Goal: Transaction & Acquisition: Obtain resource

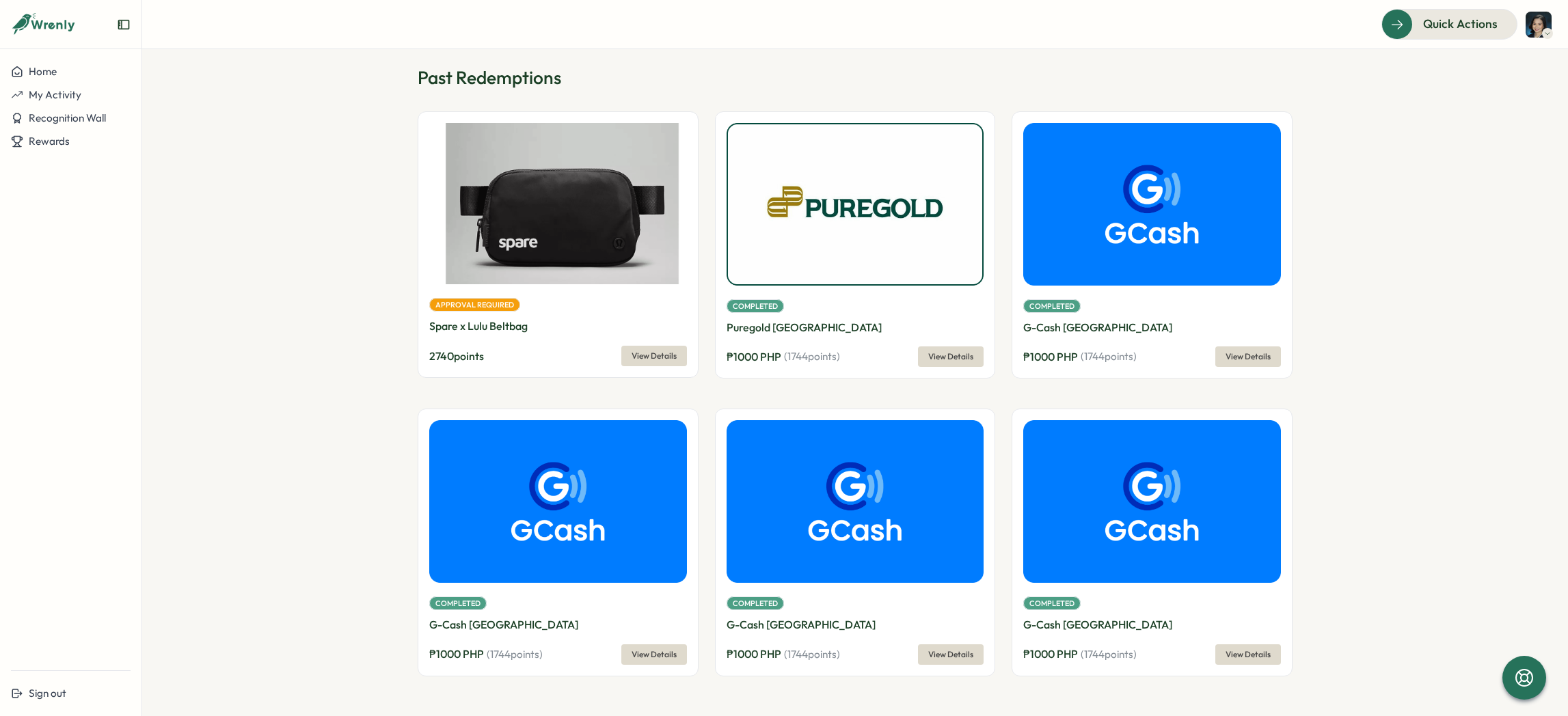
click at [636, 323] on p "Spare x Lulu Beltbag" at bounding box center [558, 326] width 258 height 17
click at [630, 351] on button "View Details" at bounding box center [654, 356] width 65 height 20
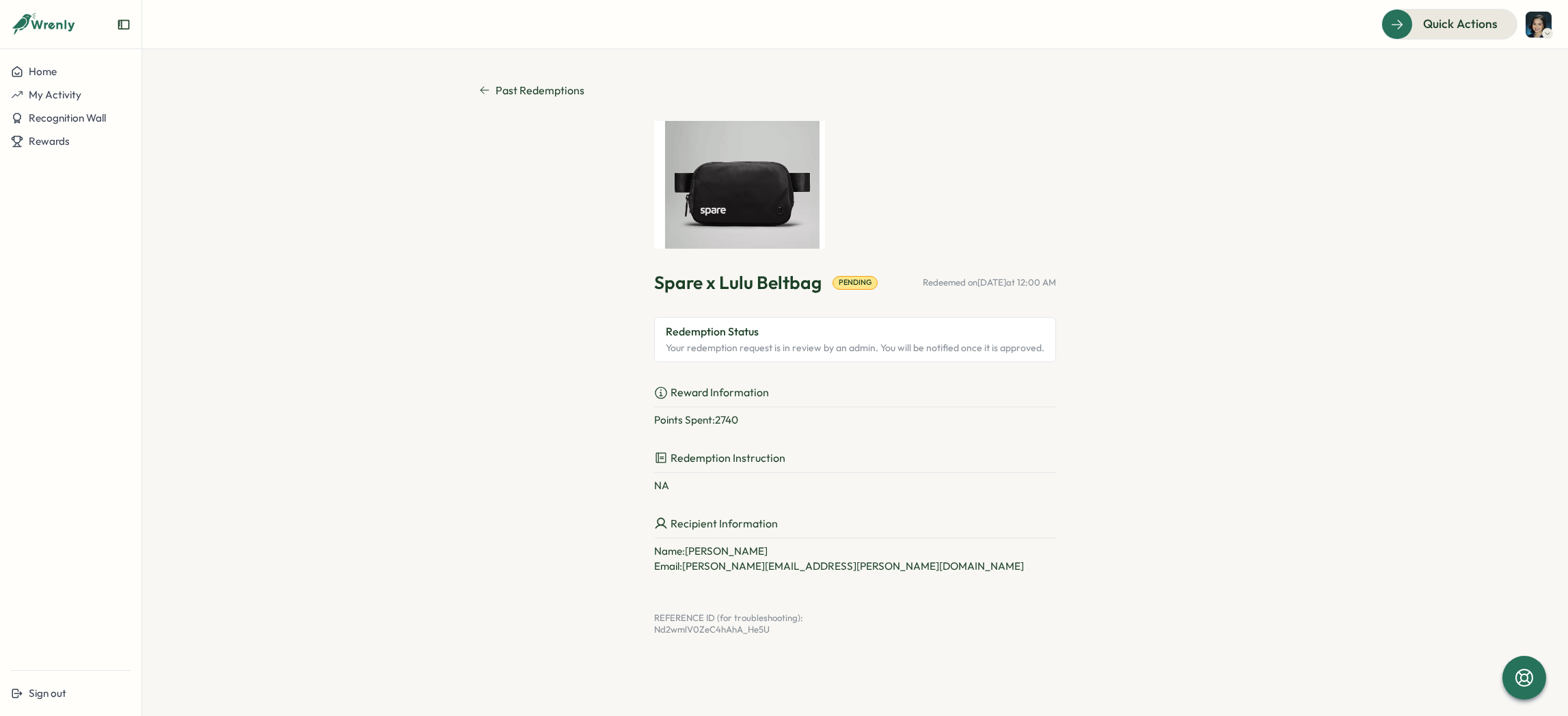
click at [850, 278] on div "Pending" at bounding box center [855, 282] width 45 height 13
click at [821, 337] on p "Redemption Status" at bounding box center [855, 332] width 379 height 17
click at [58, 62] on button "Home" at bounding box center [70, 72] width 141 height 23
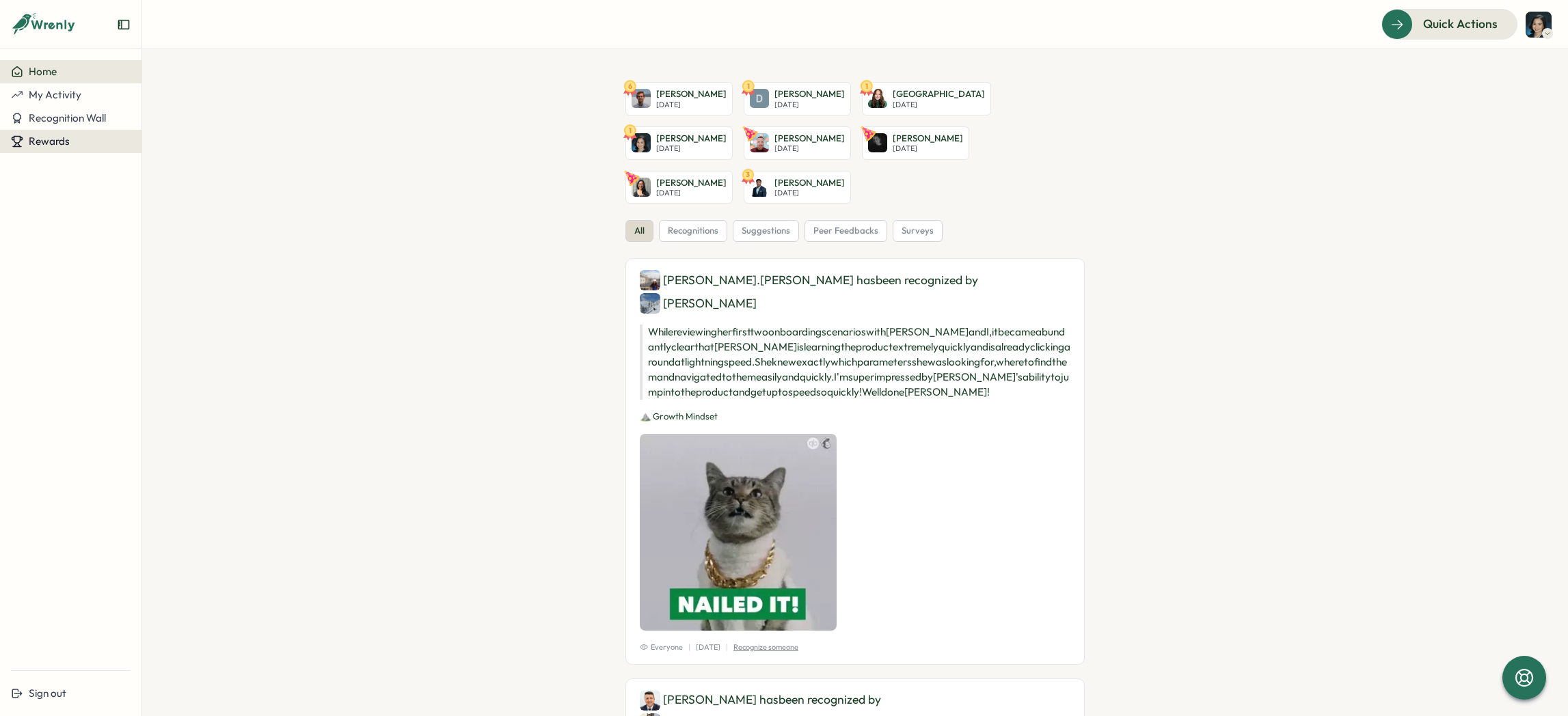
click at [22, 137] on icon at bounding box center [21, 138] width 2 height 3
click at [60, 135] on span "Rewards" at bounding box center [49, 141] width 41 height 13
click at [32, 143] on span "Rewards" at bounding box center [49, 141] width 41 height 13
click at [181, 136] on div "Redeem Rewards" at bounding box center [186, 141] width 82 height 15
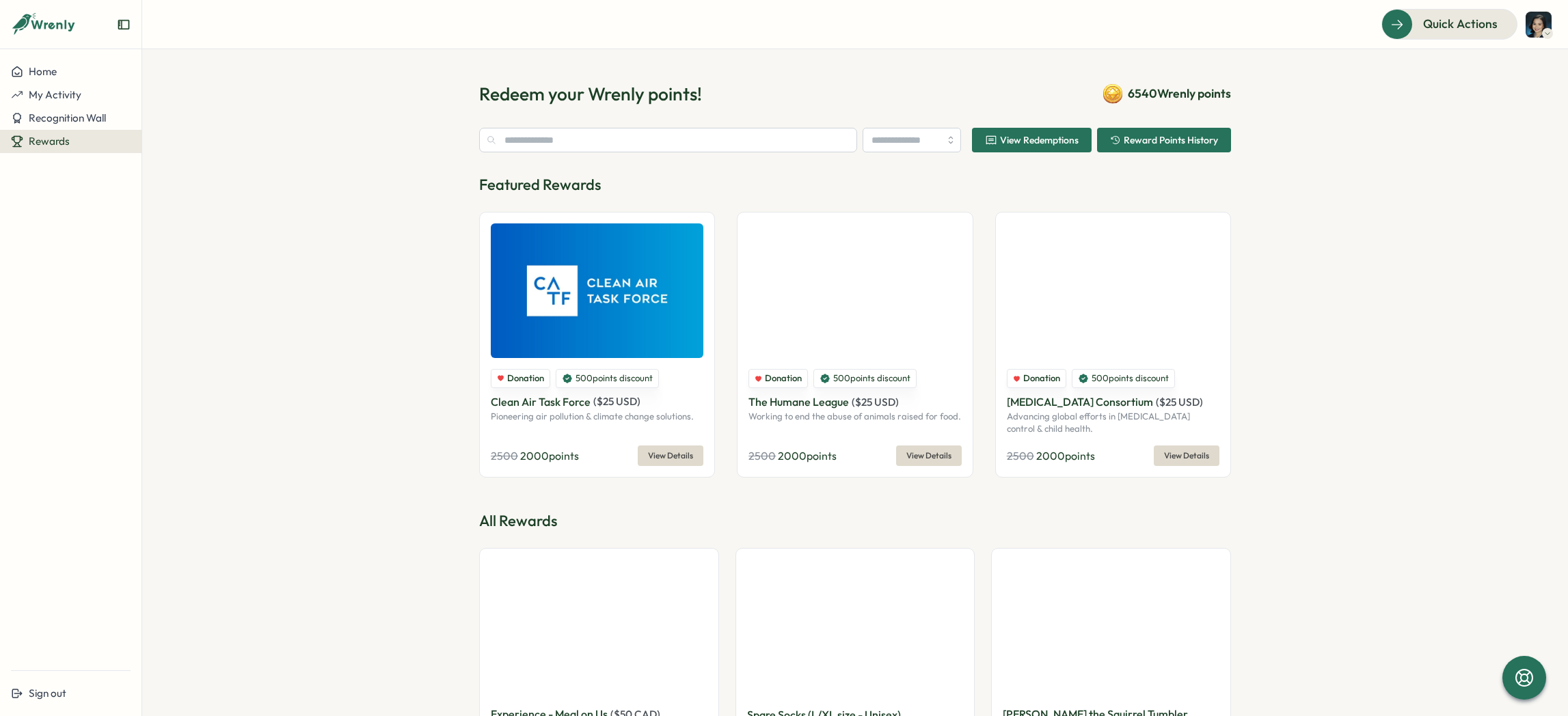
type input "**********"
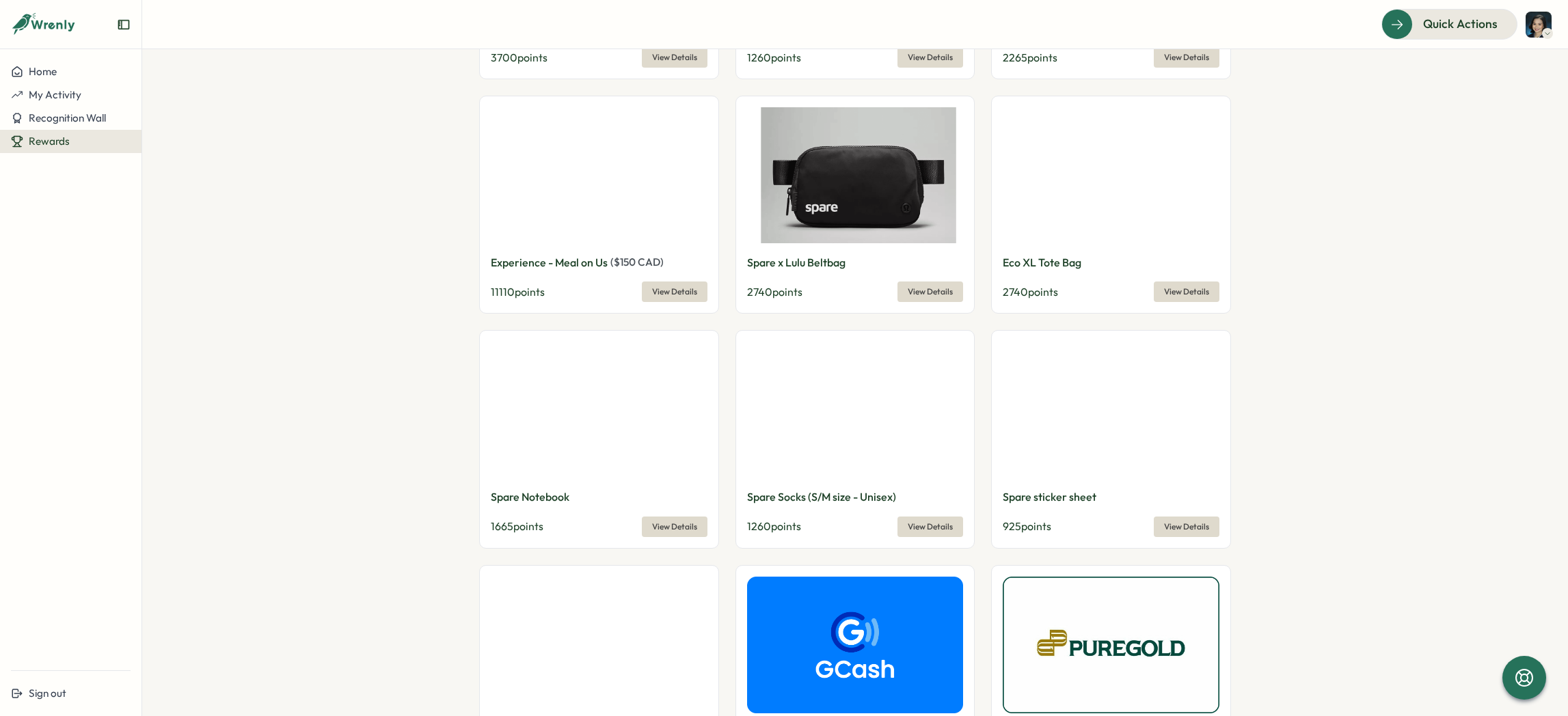
scroll to position [878, 0]
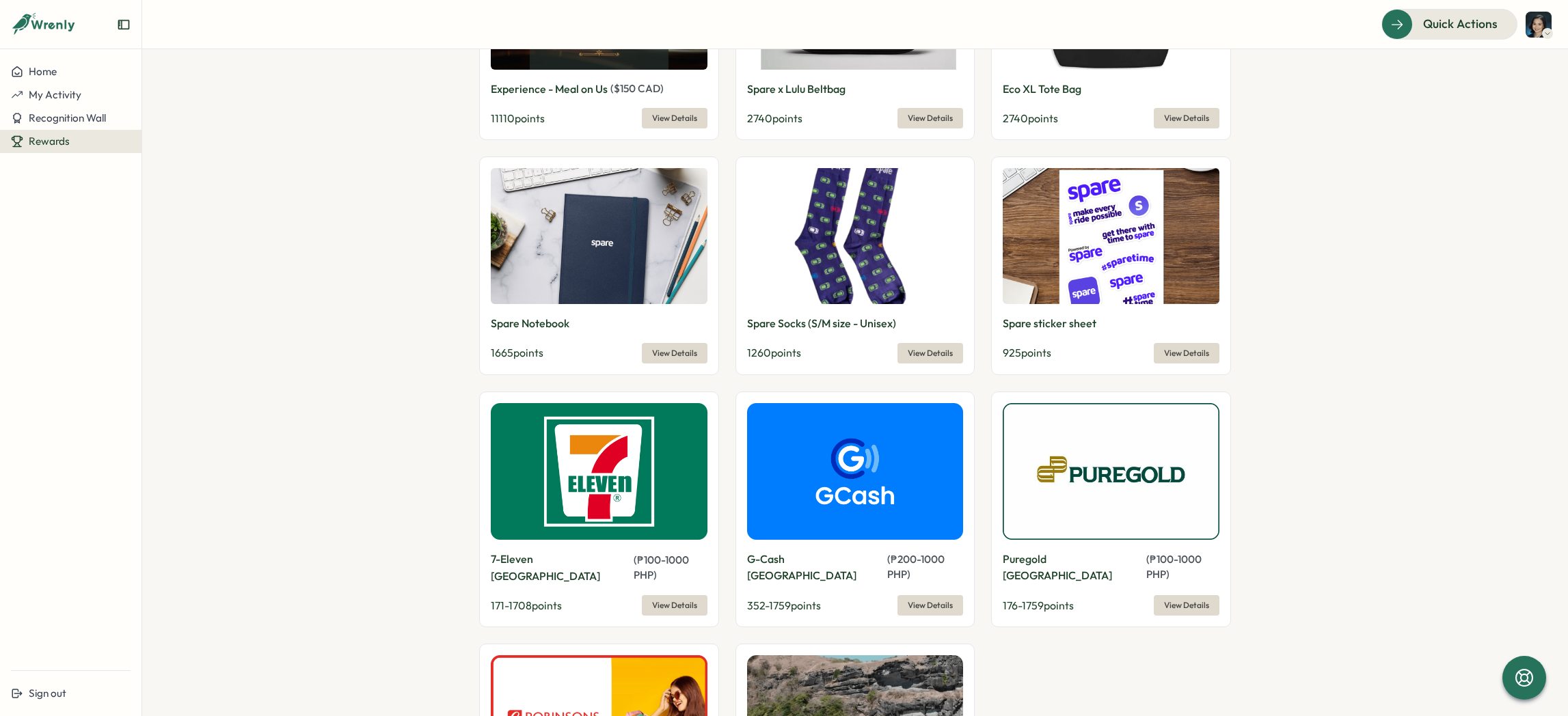
click at [841, 483] on img at bounding box center [855, 471] width 216 height 136
click at [921, 596] on span "View Details" at bounding box center [930, 605] width 45 height 19
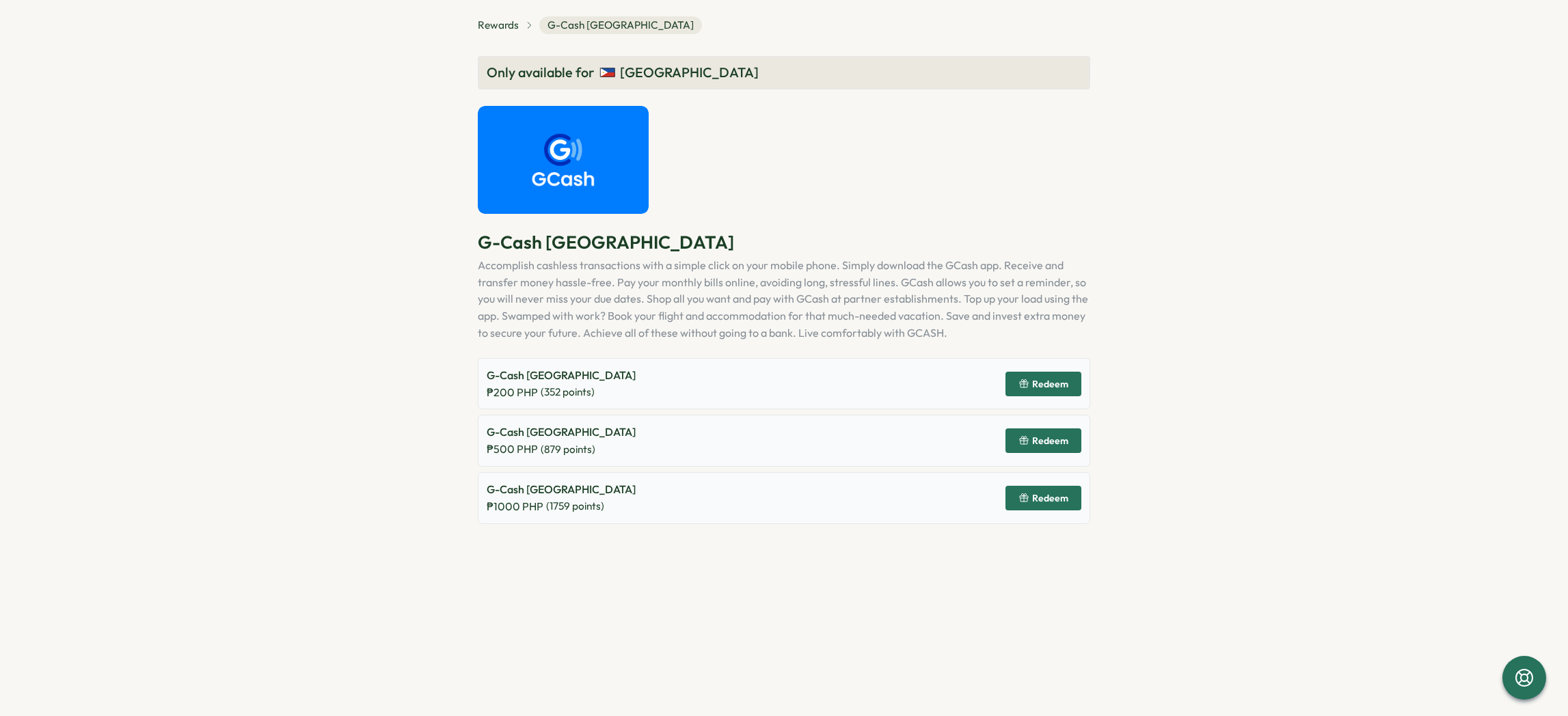
click at [1026, 497] on icon "button" at bounding box center [1024, 498] width 11 height 11
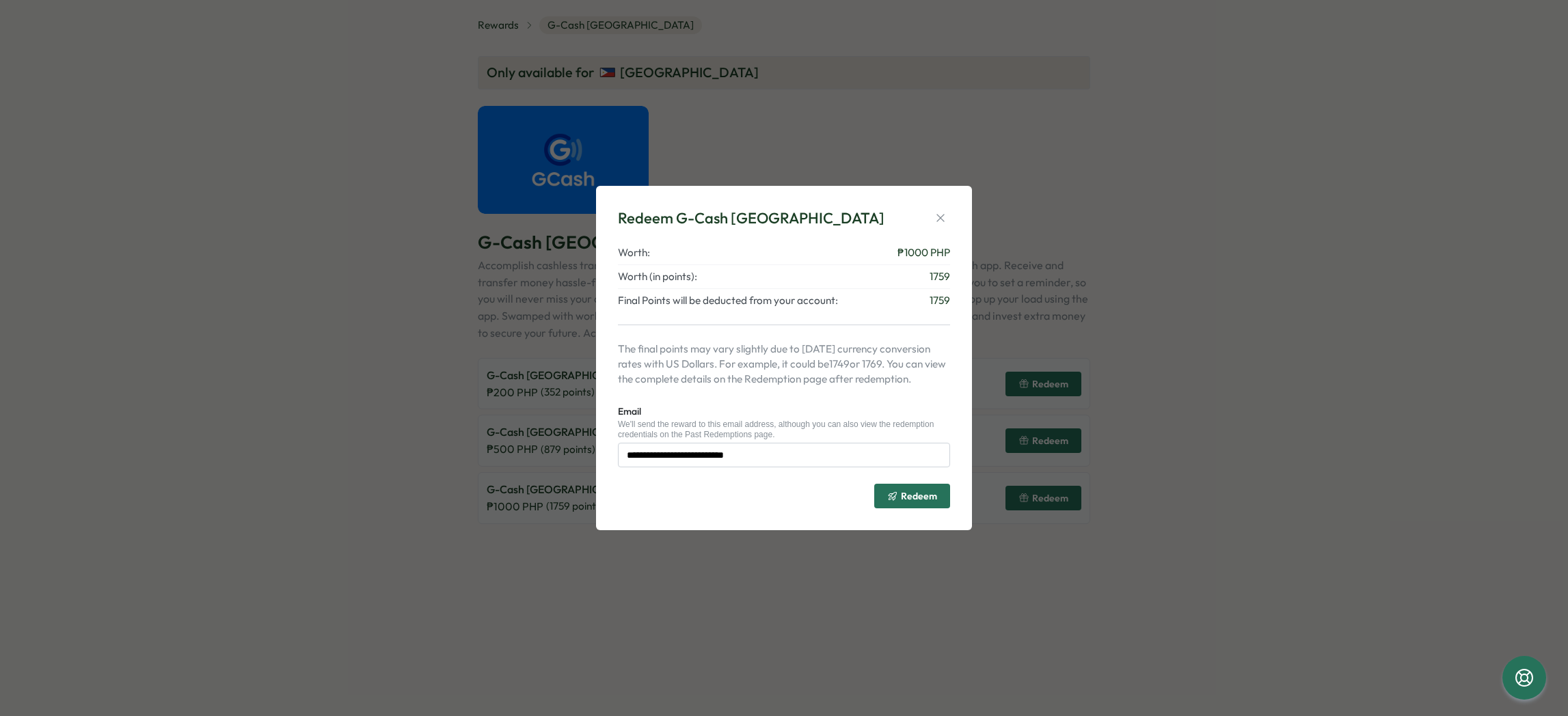
click at [935, 496] on span "Redeem" at bounding box center [919, 496] width 37 height 10
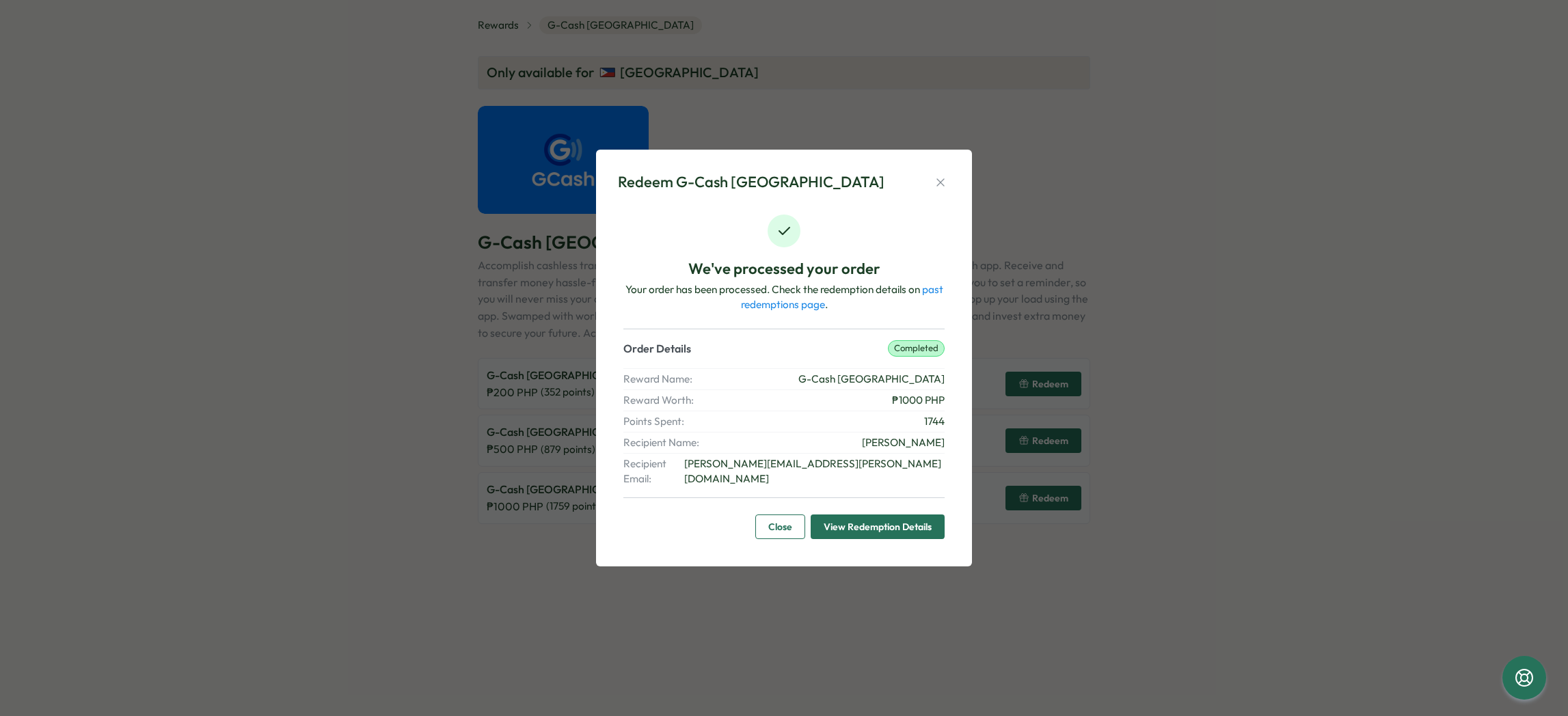
click at [772, 525] on span "Close" at bounding box center [780, 526] width 24 height 23
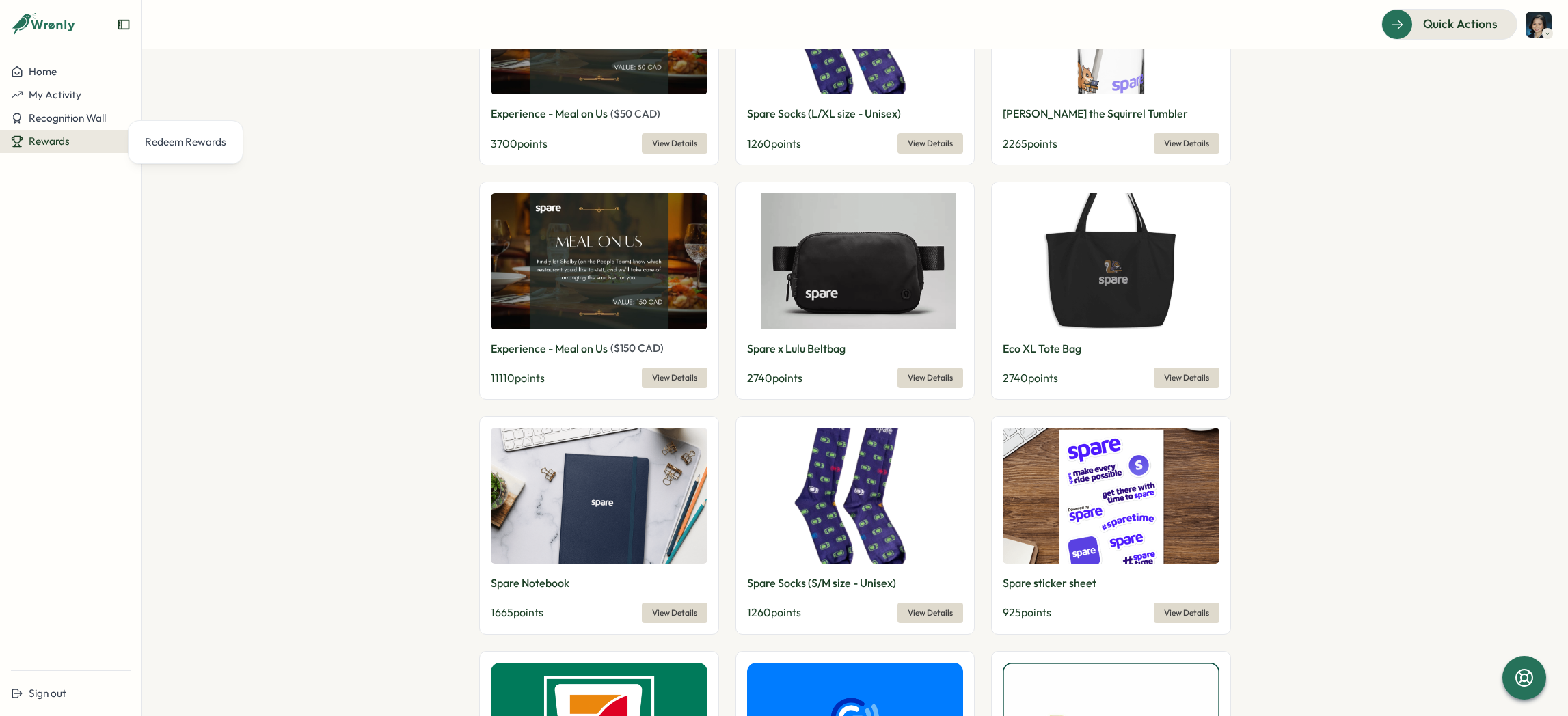
scroll to position [1124, 0]
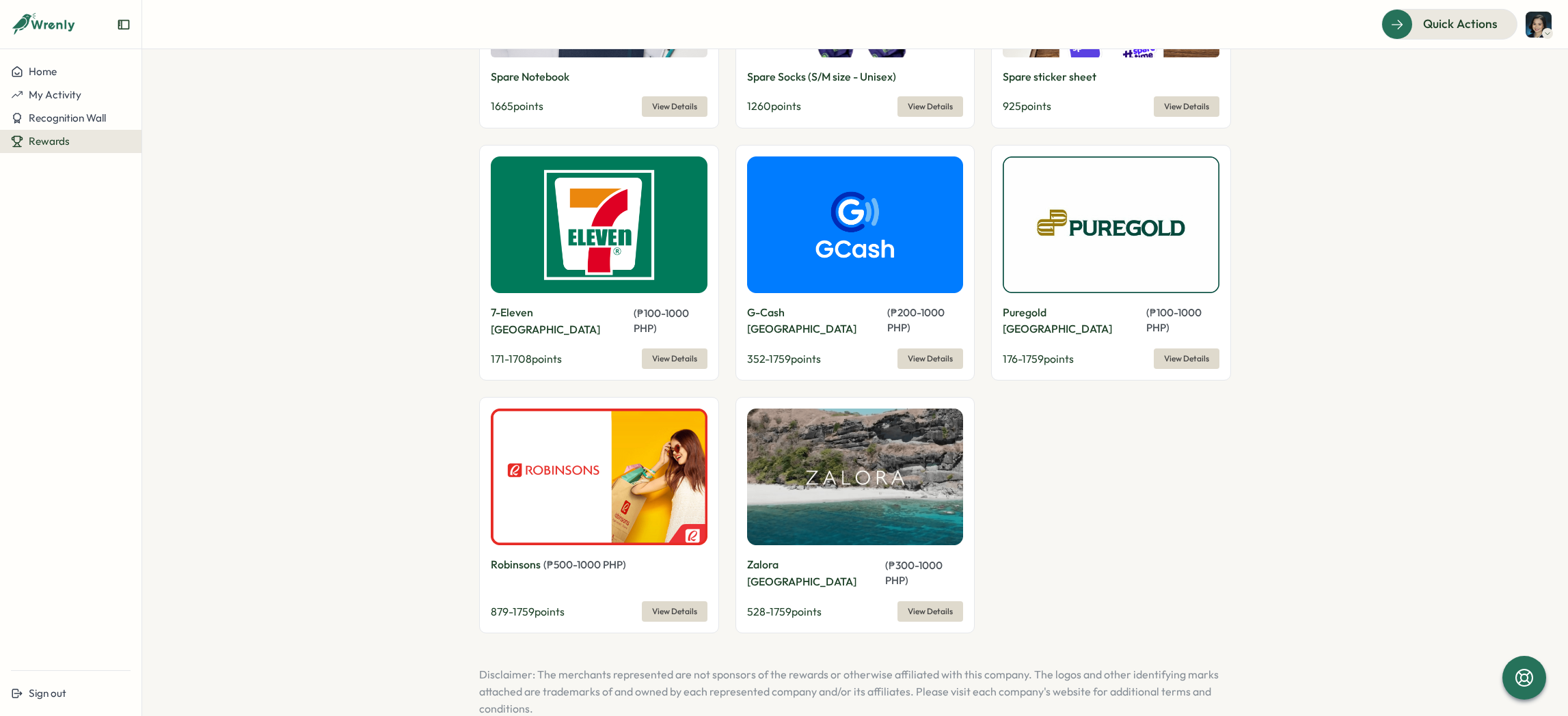
click at [931, 349] on span "View Details" at bounding box center [930, 358] width 45 height 19
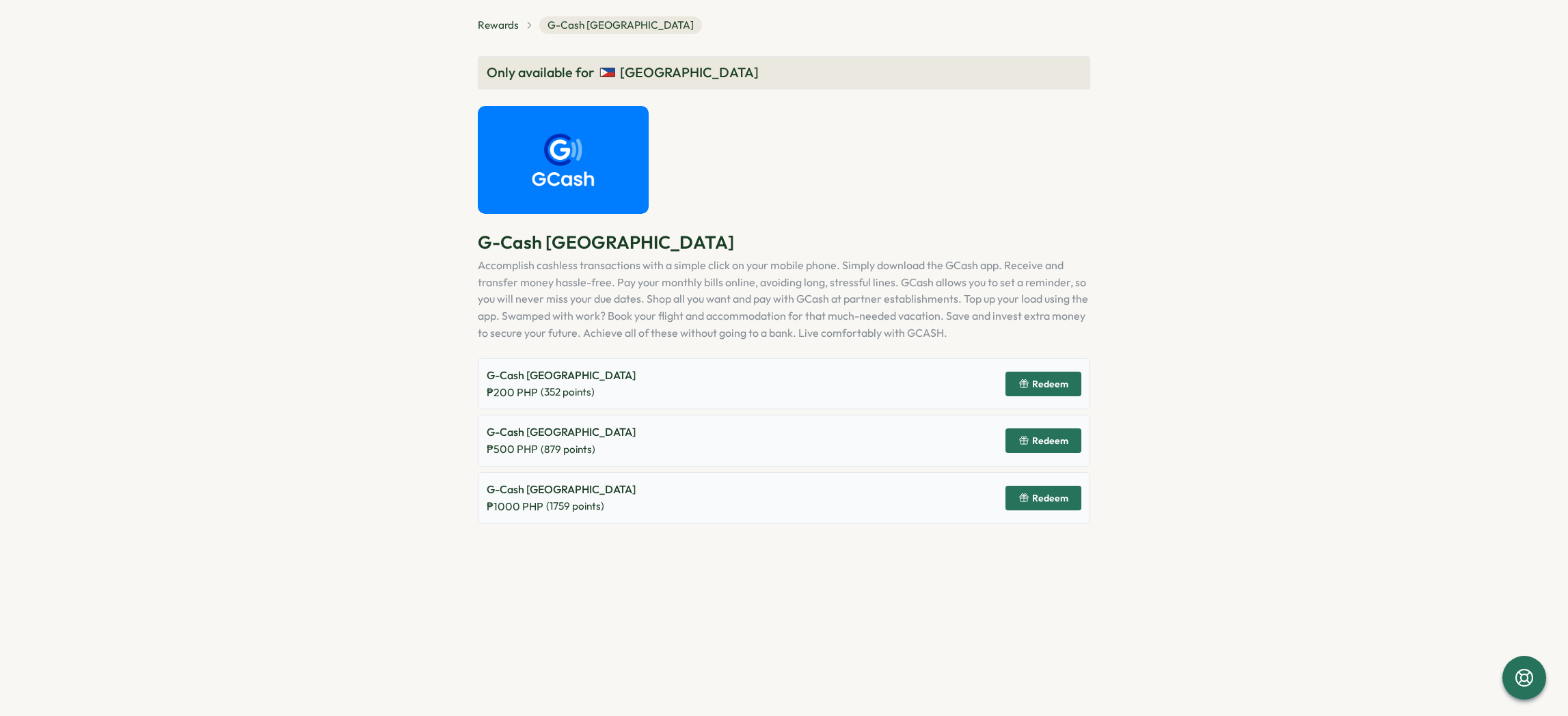
click at [1031, 493] on div "Redeem" at bounding box center [1043, 498] width 50 height 11
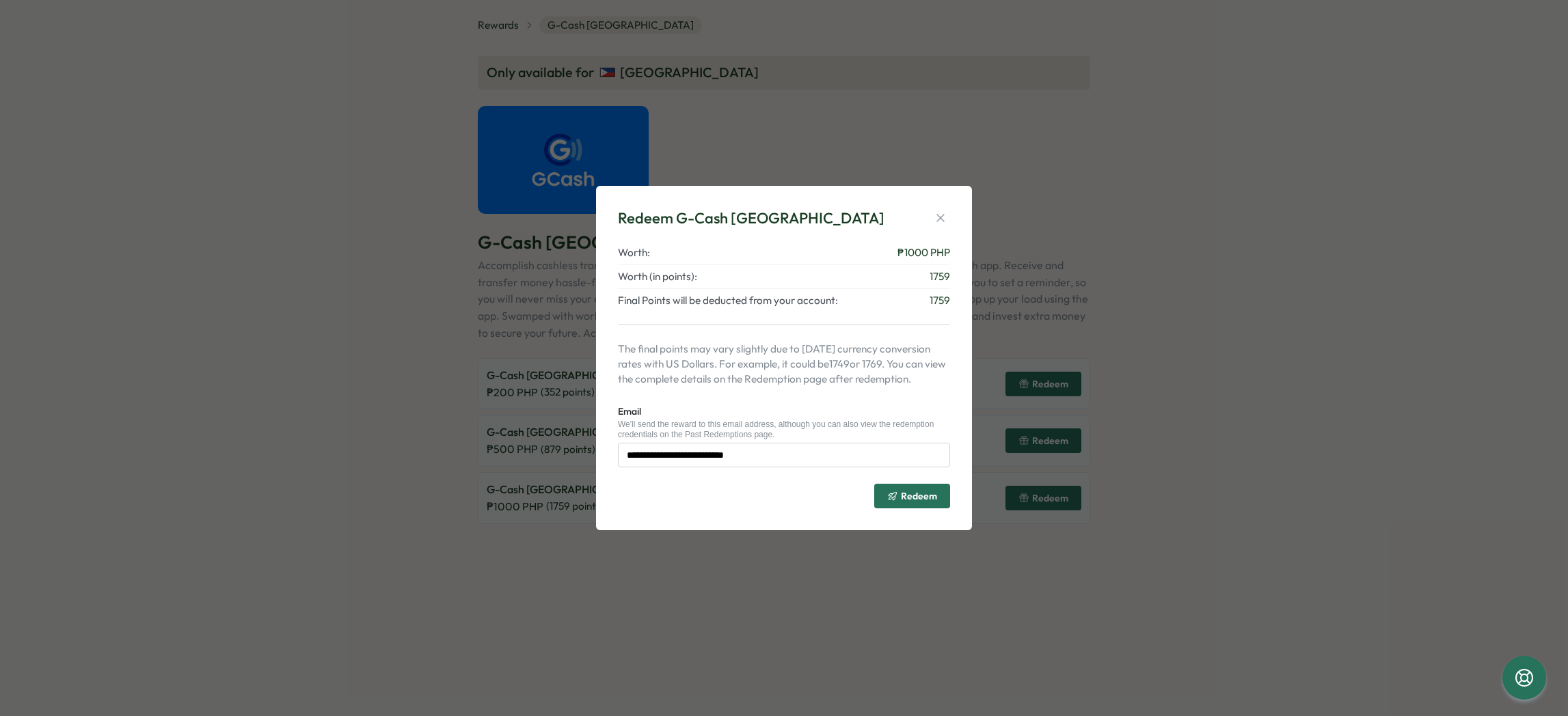
click at [929, 494] on span "Redeem" at bounding box center [919, 496] width 37 height 10
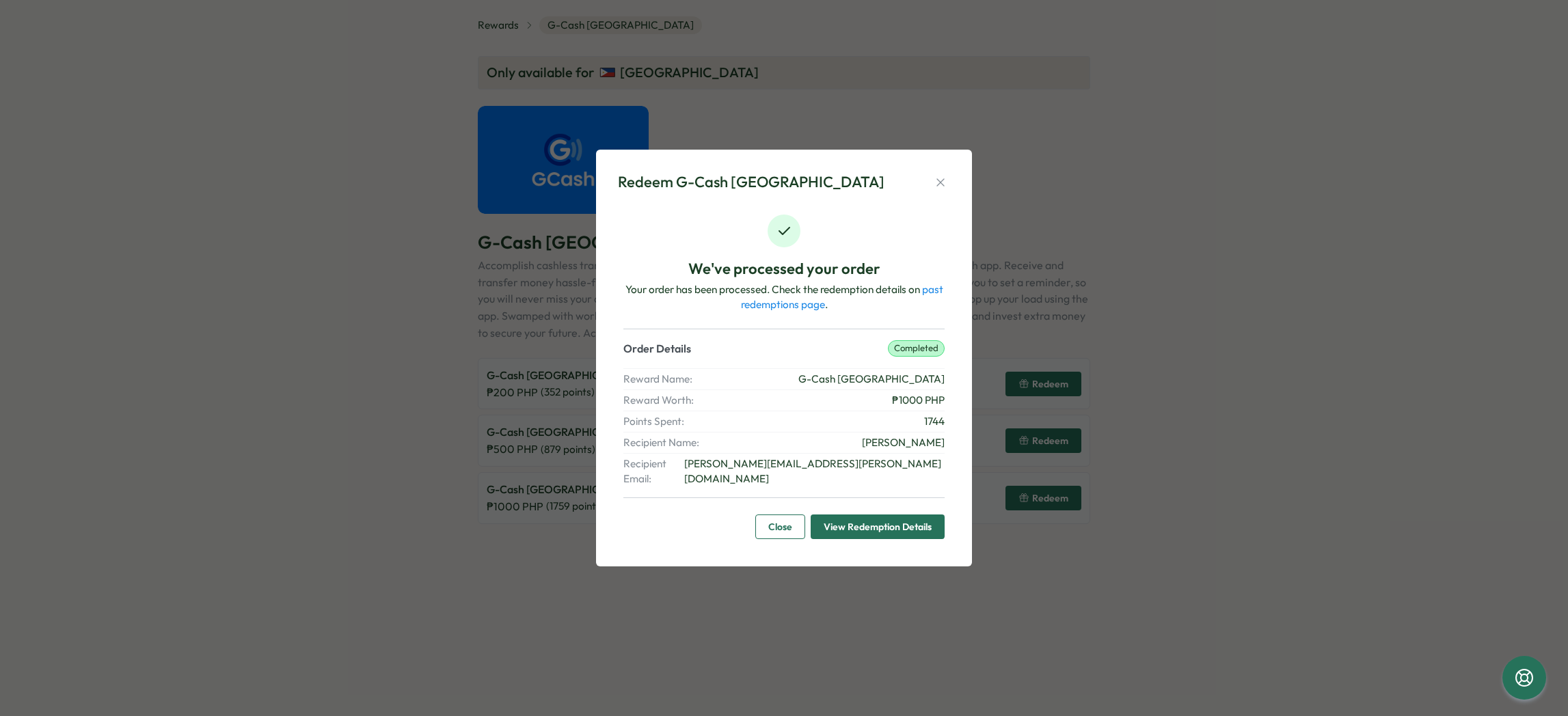
click at [768, 521] on span "Close" at bounding box center [780, 526] width 24 height 23
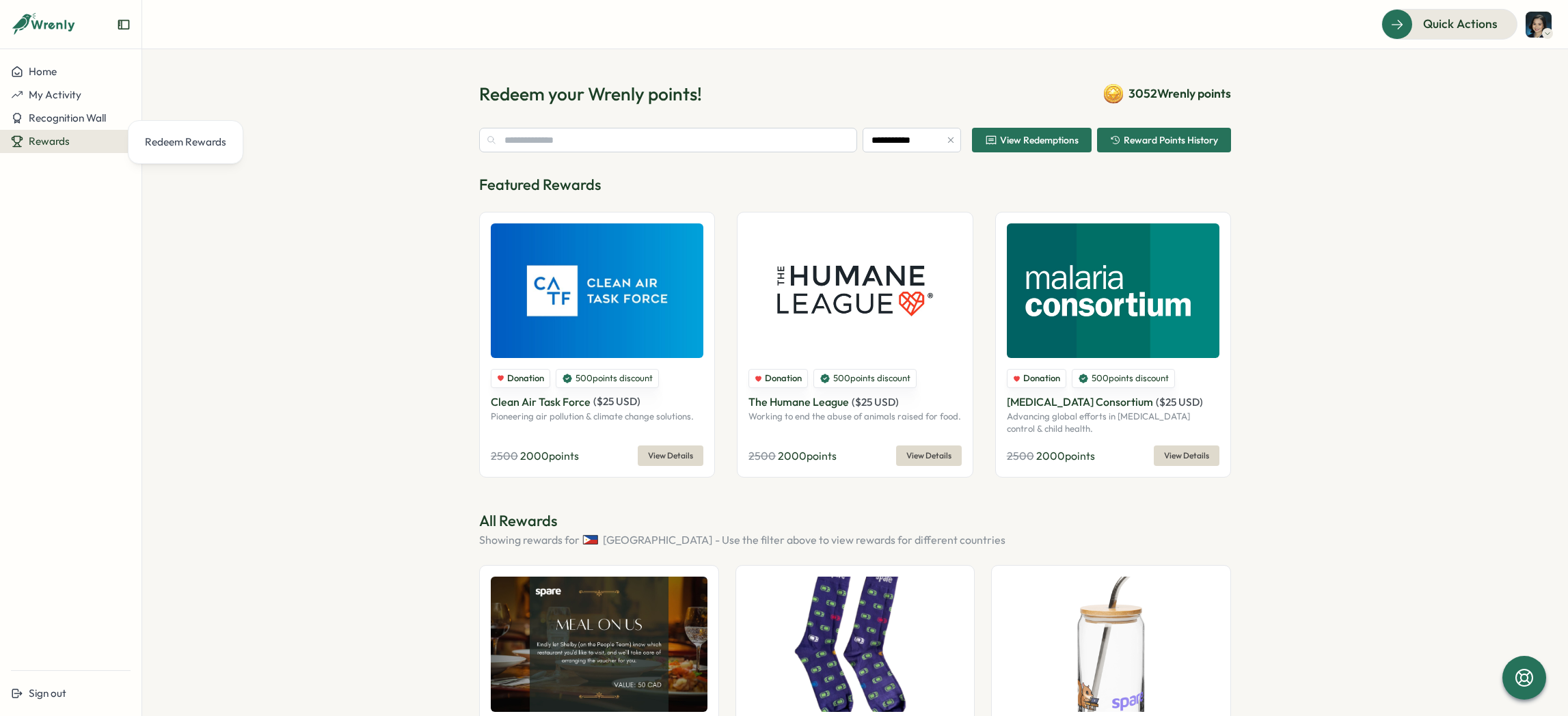
scroll to position [1124, 0]
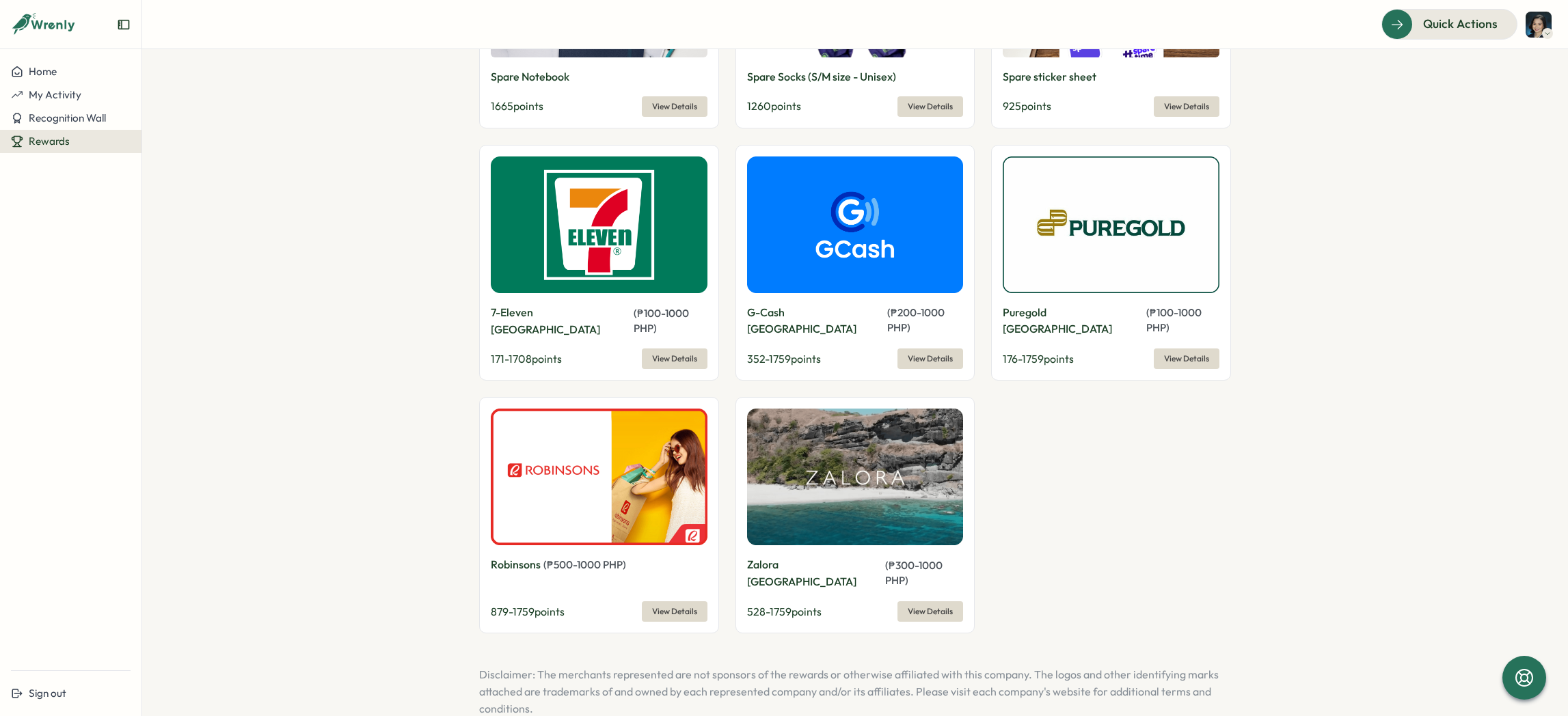
click at [928, 349] on span "View Details" at bounding box center [930, 358] width 45 height 19
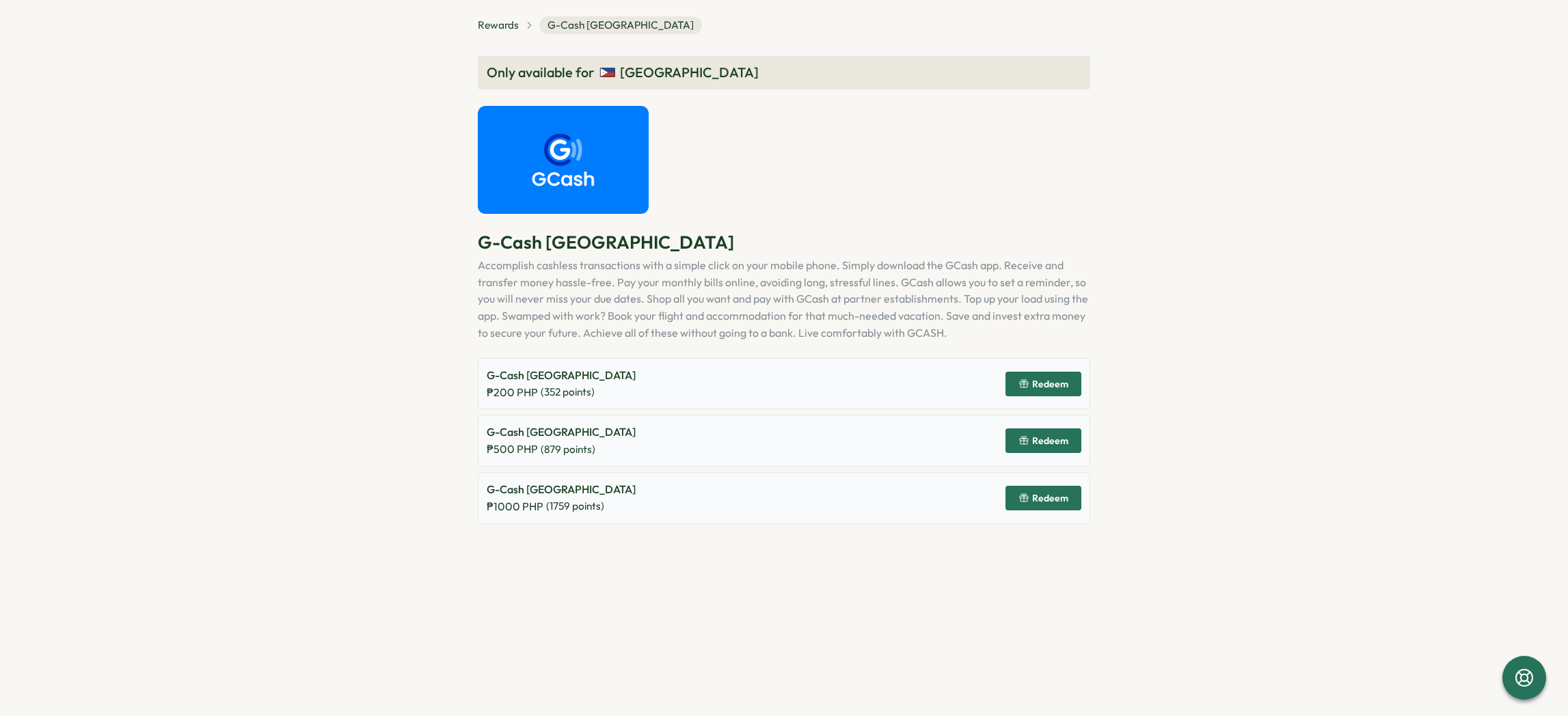
click at [1027, 502] on icon "button" at bounding box center [1024, 498] width 11 height 11
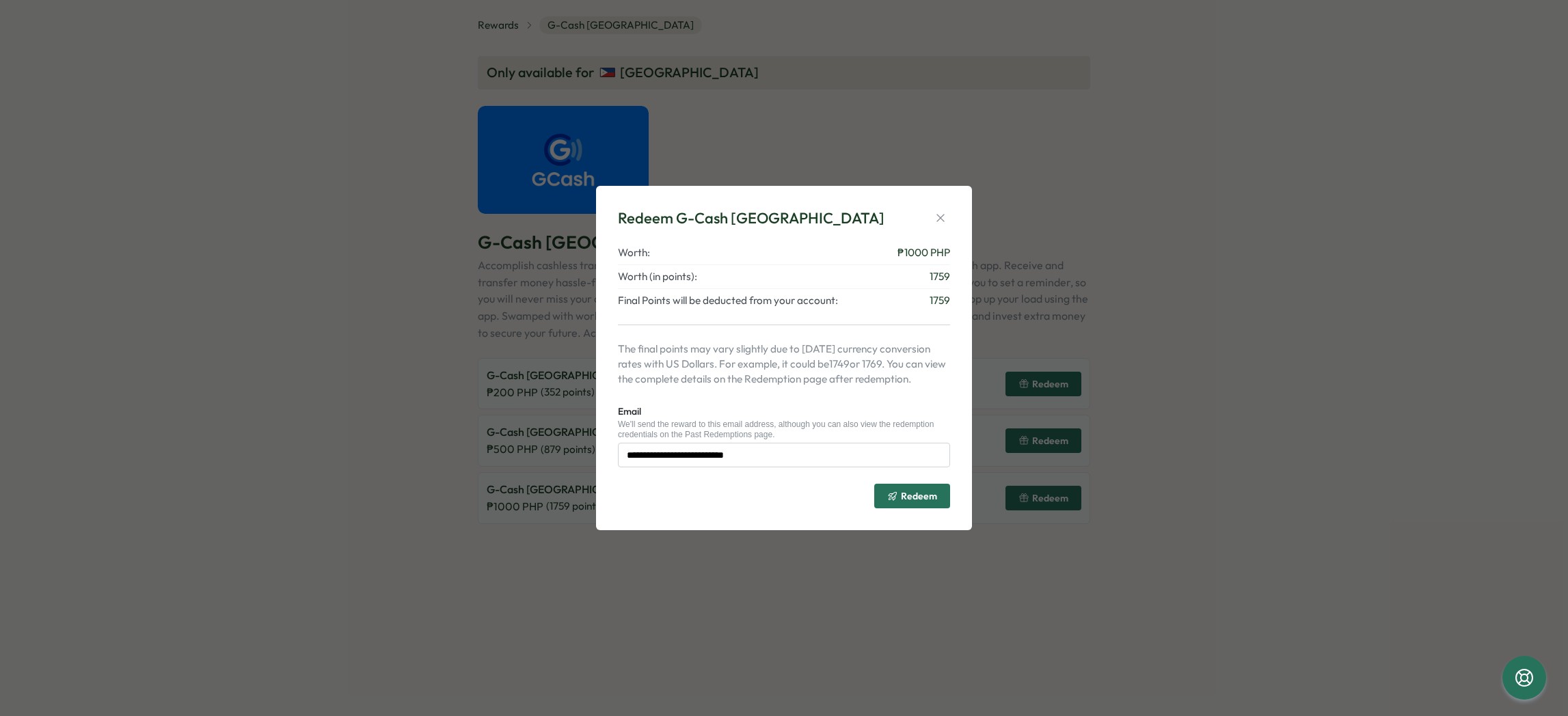
click at [872, 486] on div "Redeem" at bounding box center [784, 490] width 332 height 36
click at [879, 494] on button "Redeem" at bounding box center [912, 496] width 76 height 25
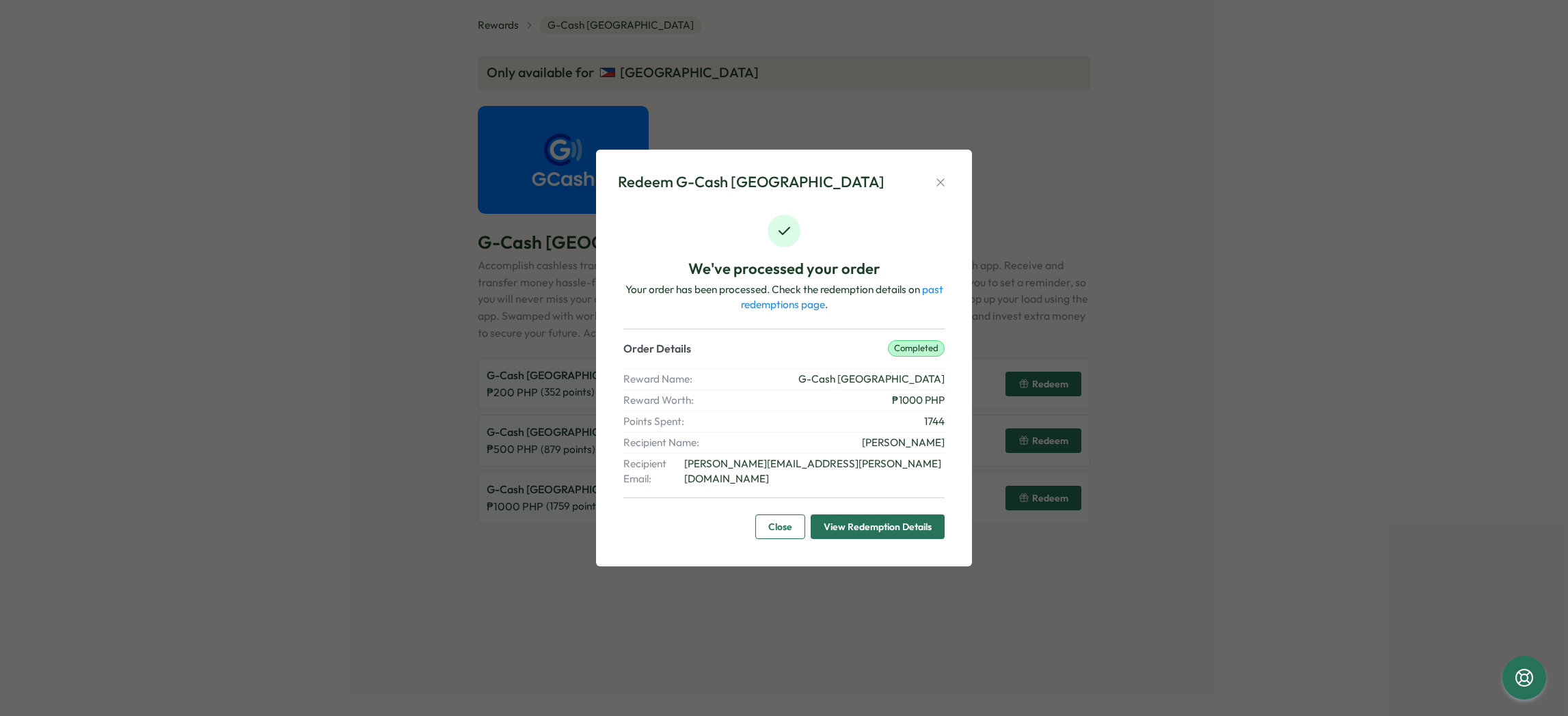
click at [798, 514] on button "Close" at bounding box center [780, 526] width 50 height 25
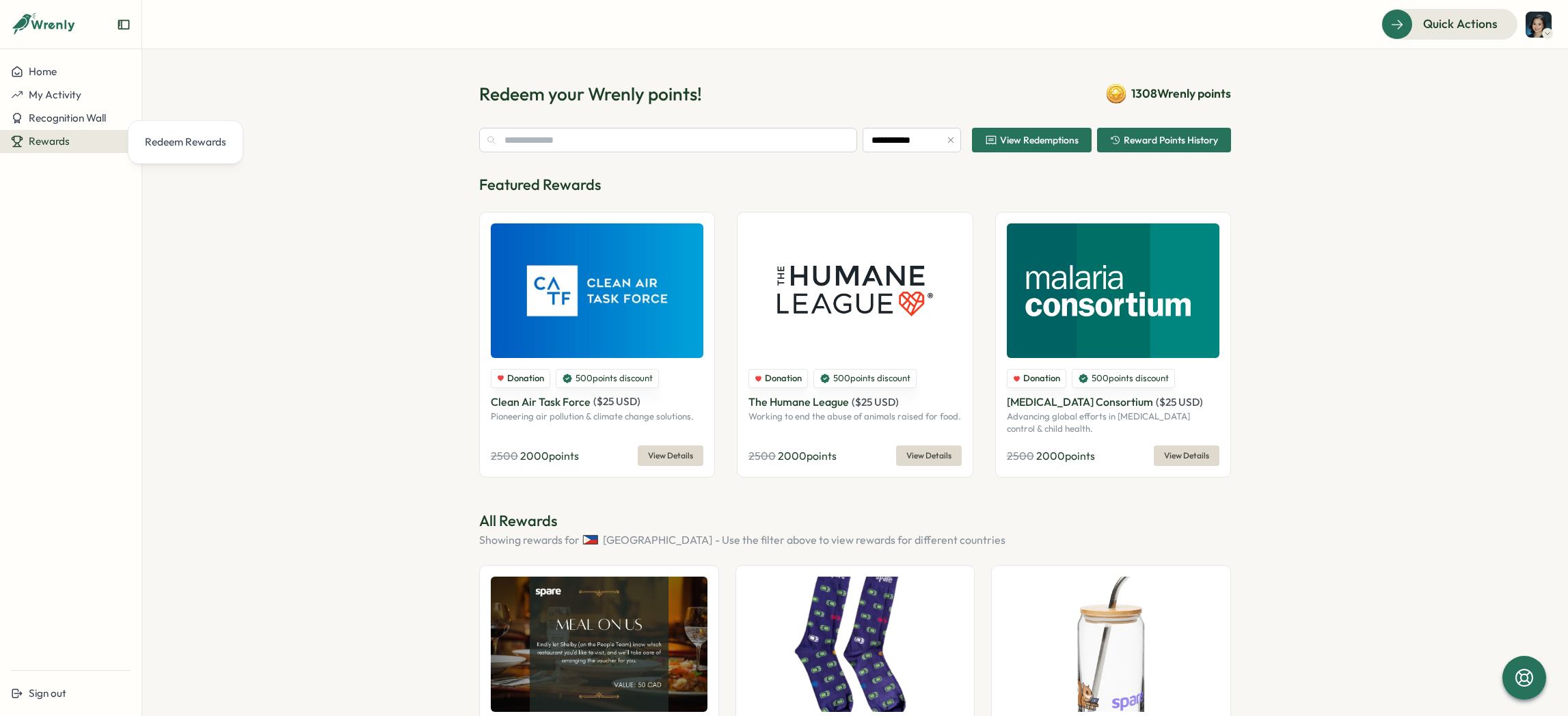
scroll to position [1124, 0]
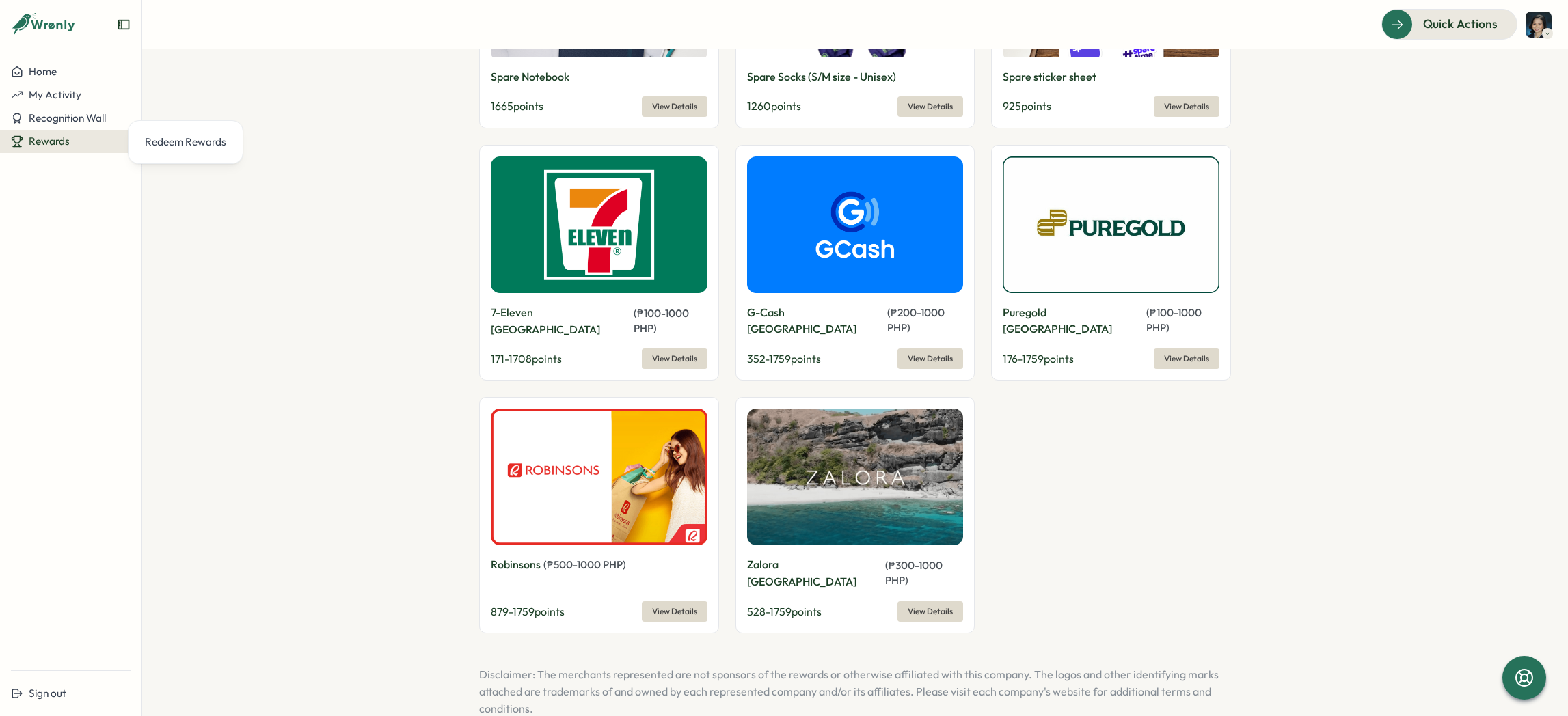
click at [942, 349] on span "View Details" at bounding box center [930, 358] width 45 height 19
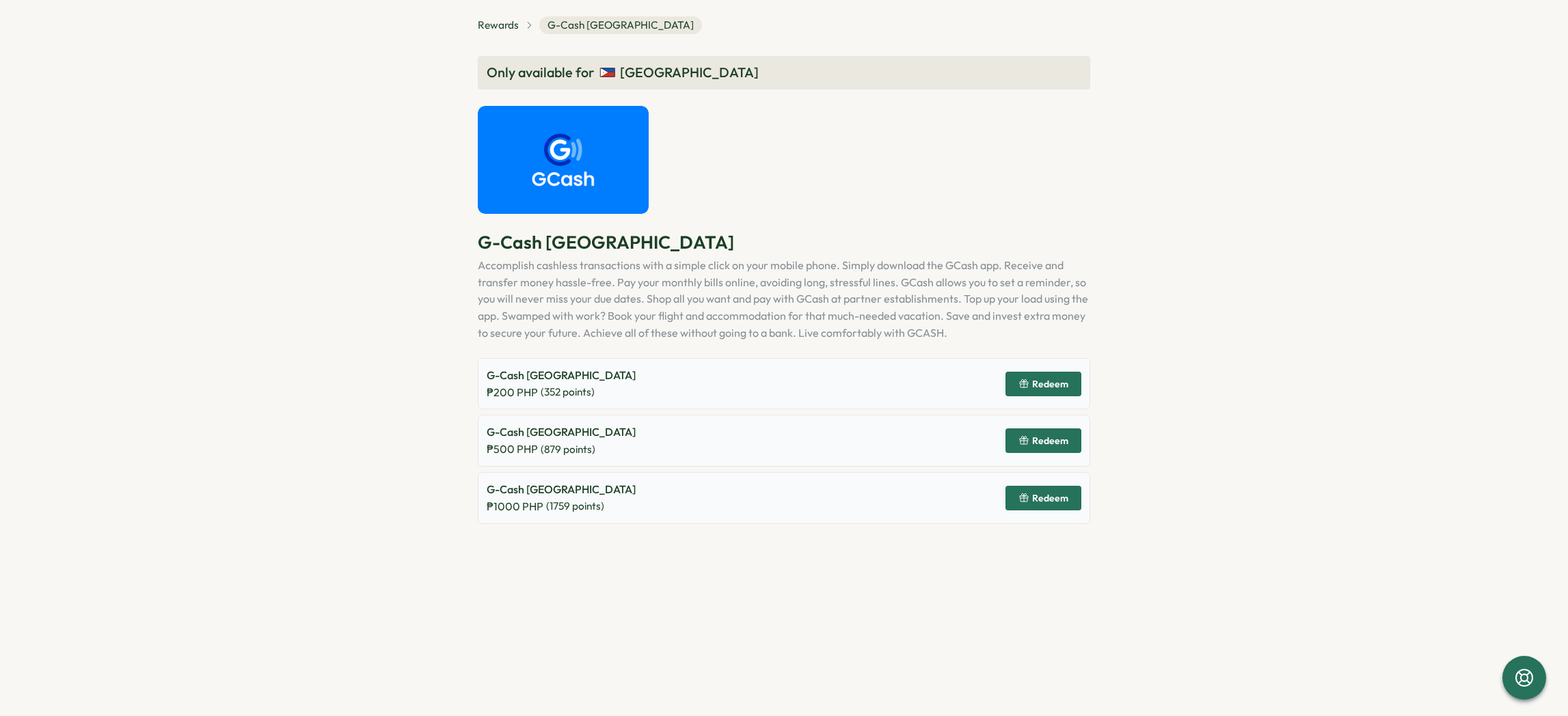
click at [1068, 441] on button "Redeem" at bounding box center [1044, 441] width 76 height 25
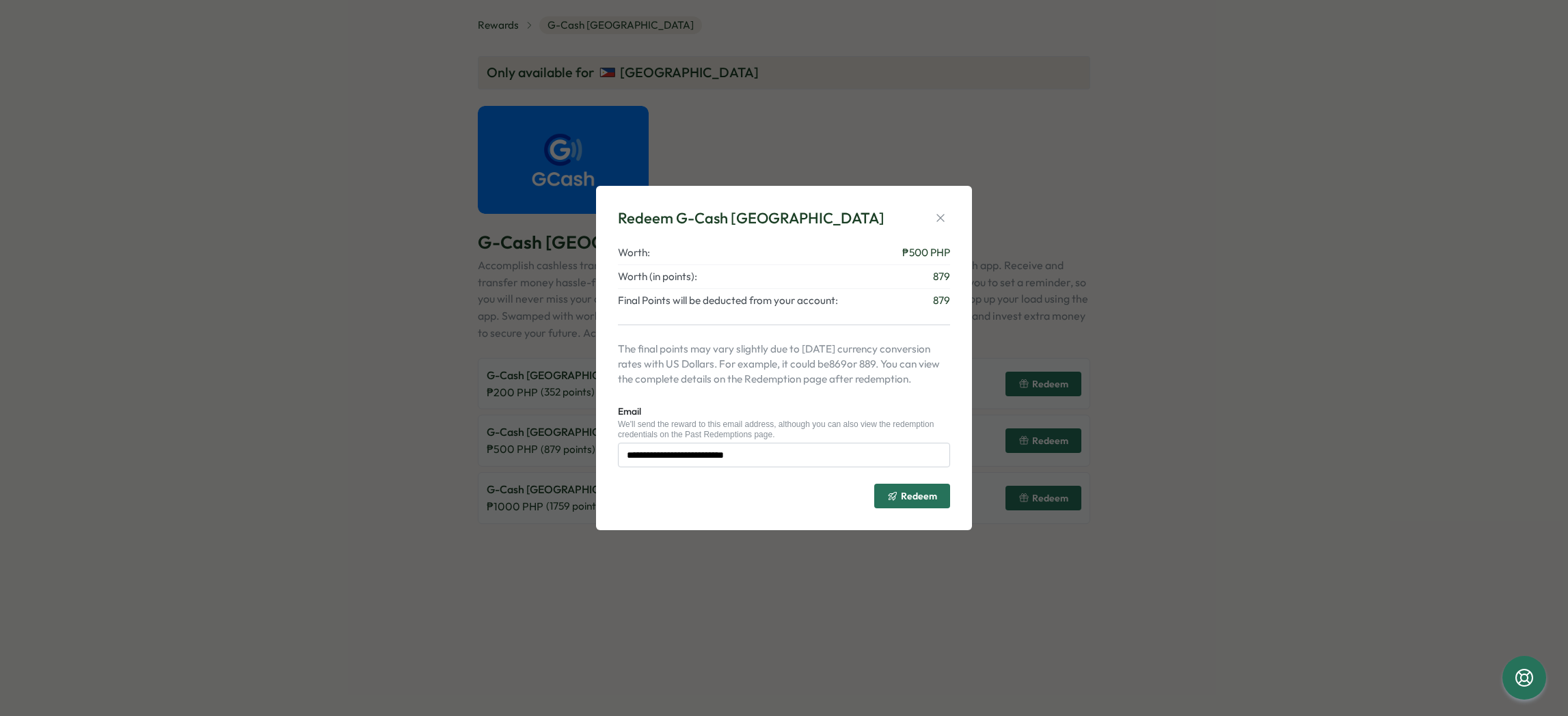
click at [899, 504] on span "Redeem" at bounding box center [912, 495] width 50 height 23
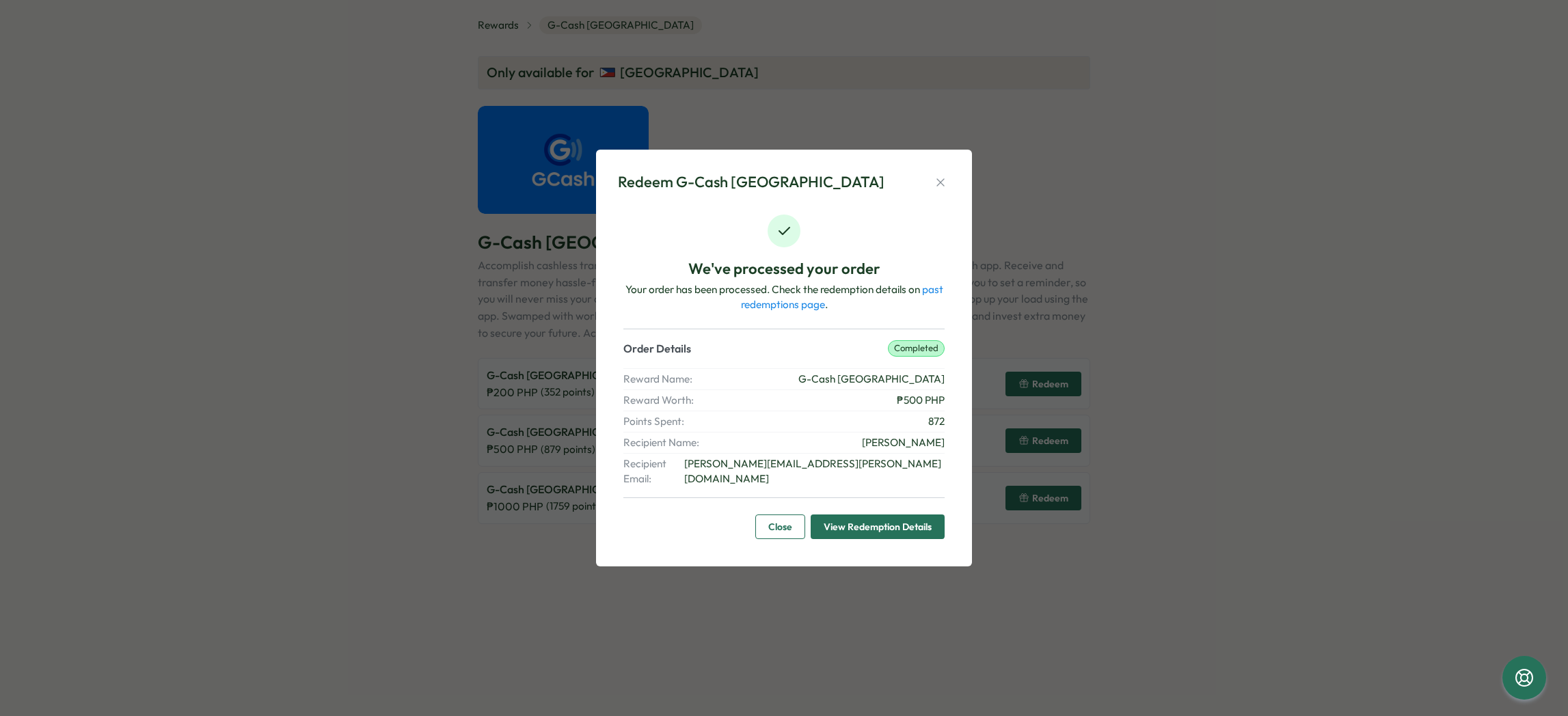
click at [798, 521] on button "Close" at bounding box center [780, 526] width 50 height 25
